Goal: Navigation & Orientation: Go to known website

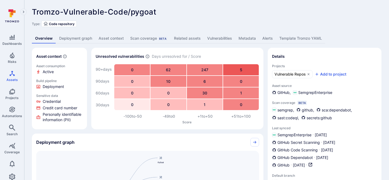
scroll to position [78, 0]
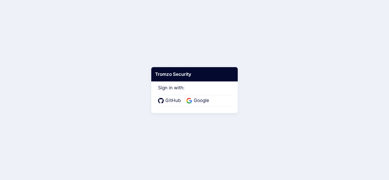
click at [202, 106] on div "GitHub Google" at bounding box center [194, 100] width 73 height 11
click at [202, 102] on span "Google" at bounding box center [201, 100] width 19 height 7
